Goal: Task Accomplishment & Management: Complete application form

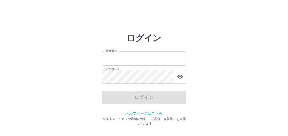
type input "*******"
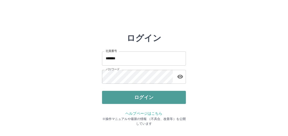
click at [123, 97] on button "ログイン" at bounding box center [144, 97] width 84 height 13
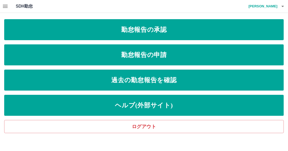
click at [3, 7] on icon "button" at bounding box center [5, 6] width 6 height 6
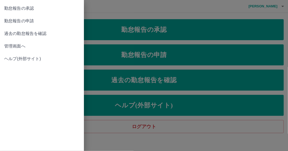
click at [3, 45] on link "管理画面へ" at bounding box center [42, 46] width 84 height 13
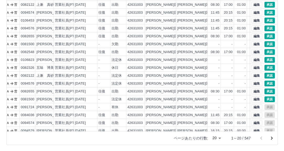
scroll to position [0, 32]
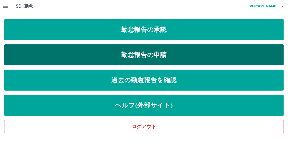
click at [138, 51] on link "勤怠報告の申請" at bounding box center [144, 54] width 280 height 21
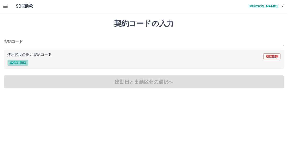
click at [15, 65] on button "42631003" at bounding box center [17, 63] width 21 height 6
type input "********"
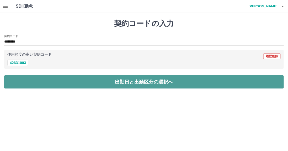
click at [90, 84] on button "出勤日と出勤区分の選択へ" at bounding box center [144, 81] width 280 height 13
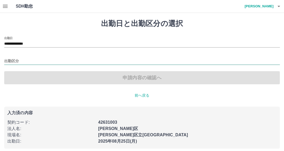
click at [27, 61] on input "出勤区分" at bounding box center [142, 61] width 276 height 7
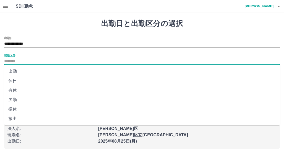
click at [28, 72] on li "出勤" at bounding box center [142, 71] width 276 height 9
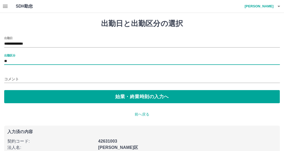
type input "**"
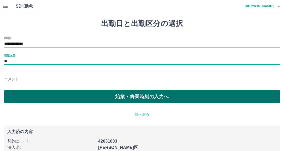
click at [107, 99] on button "始業・終業時刻の入力へ" at bounding box center [142, 96] width 276 height 13
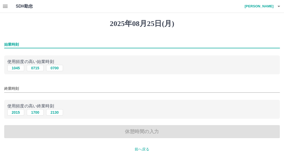
click at [39, 47] on input "始業時刻" at bounding box center [142, 45] width 276 height 8
type input "****"
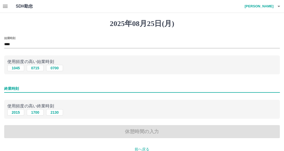
click at [32, 87] on input "終業時刻" at bounding box center [142, 89] width 276 height 8
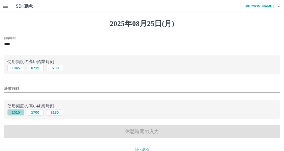
click at [18, 112] on button "2015" at bounding box center [15, 112] width 17 height 6
type input "****"
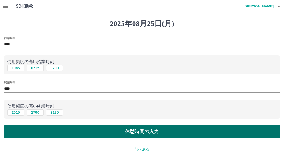
click at [135, 130] on button "休憩時間の入力" at bounding box center [142, 131] width 276 height 13
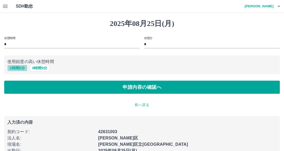
click at [17, 71] on button "1 時間 0 分" at bounding box center [17, 68] width 20 height 6
type input "*"
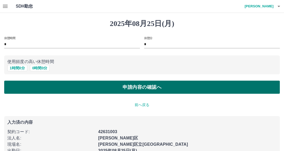
click at [149, 89] on button "申請内容の確認へ" at bounding box center [142, 87] width 276 height 13
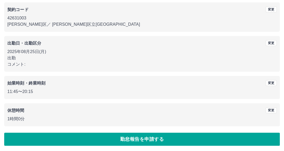
scroll to position [45, 0]
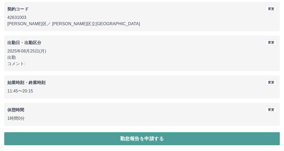
click at [146, 136] on button "勤怠報告を申請する" at bounding box center [142, 138] width 276 height 13
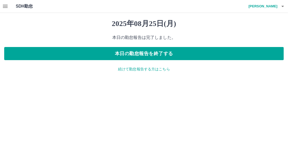
click at [4, 6] on icon "button" at bounding box center [5, 6] width 5 height 3
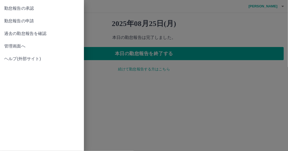
click at [9, 44] on span "管理画面へ" at bounding box center [42, 46] width 76 height 6
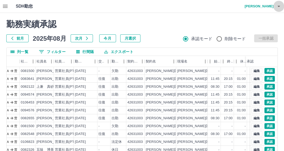
click at [280, 4] on icon "button" at bounding box center [279, 6] width 6 height 6
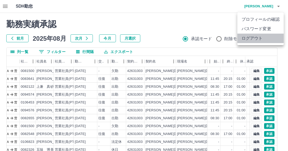
click at [266, 40] on li "ログアウト" at bounding box center [261, 38] width 46 height 9
